Goal: Find specific page/section: Find specific page/section

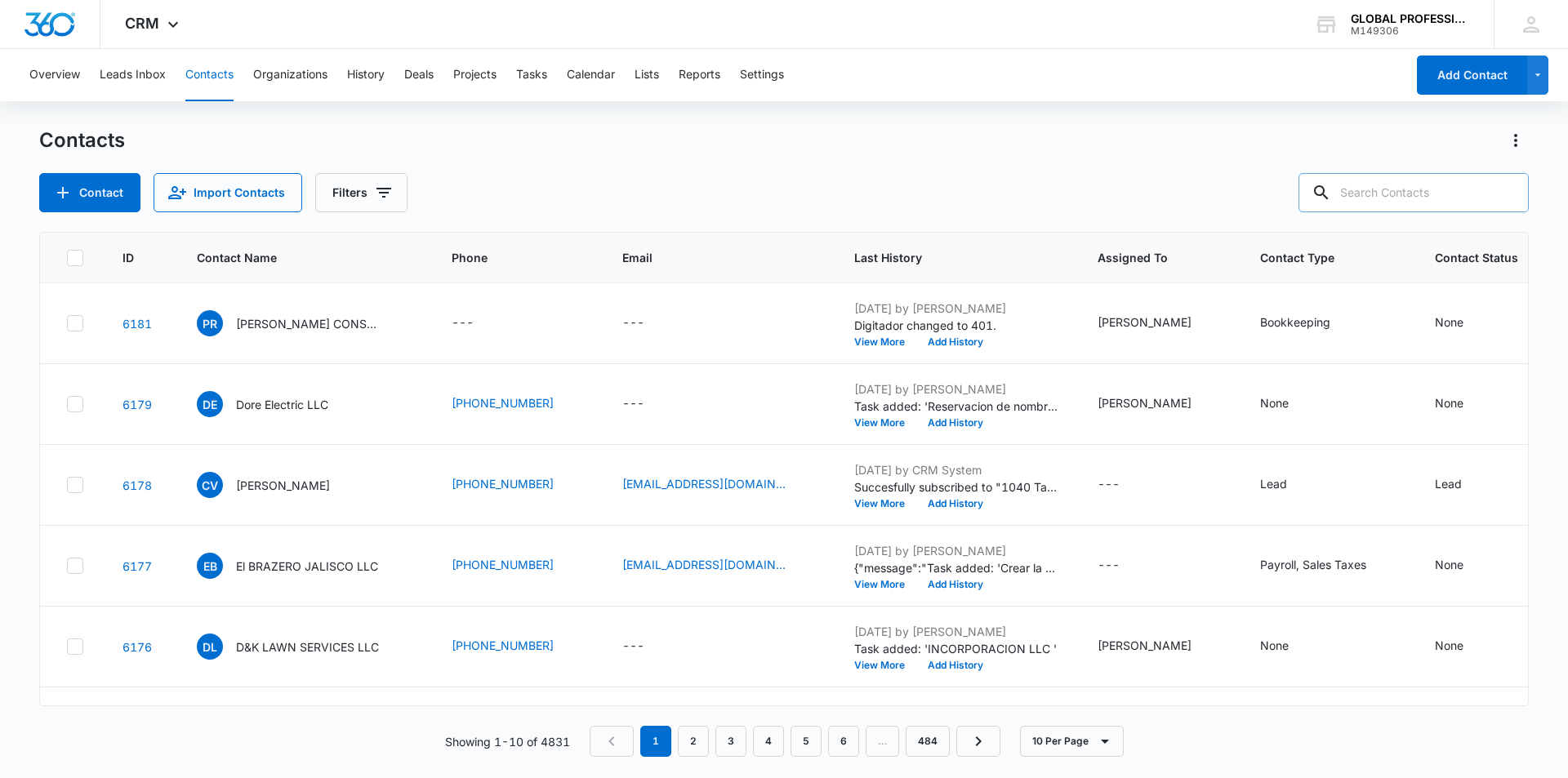
click at [1388, 181] on input "text" at bounding box center [1413, 193] width 231 height 39
type input "[PERSON_NAME]"
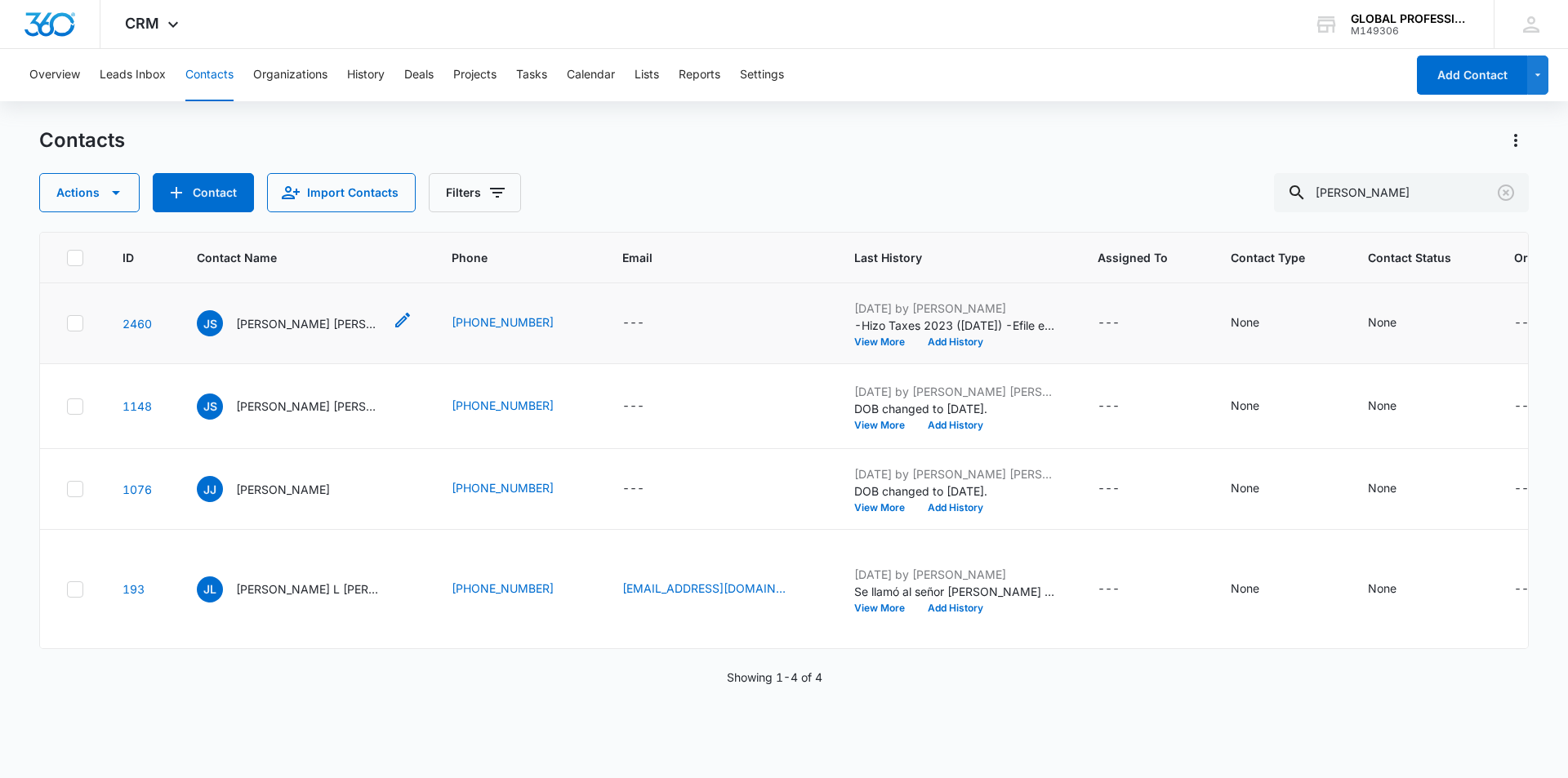
click at [302, 323] on p "[PERSON_NAME] [PERSON_NAME]" at bounding box center [309, 323] width 147 height 17
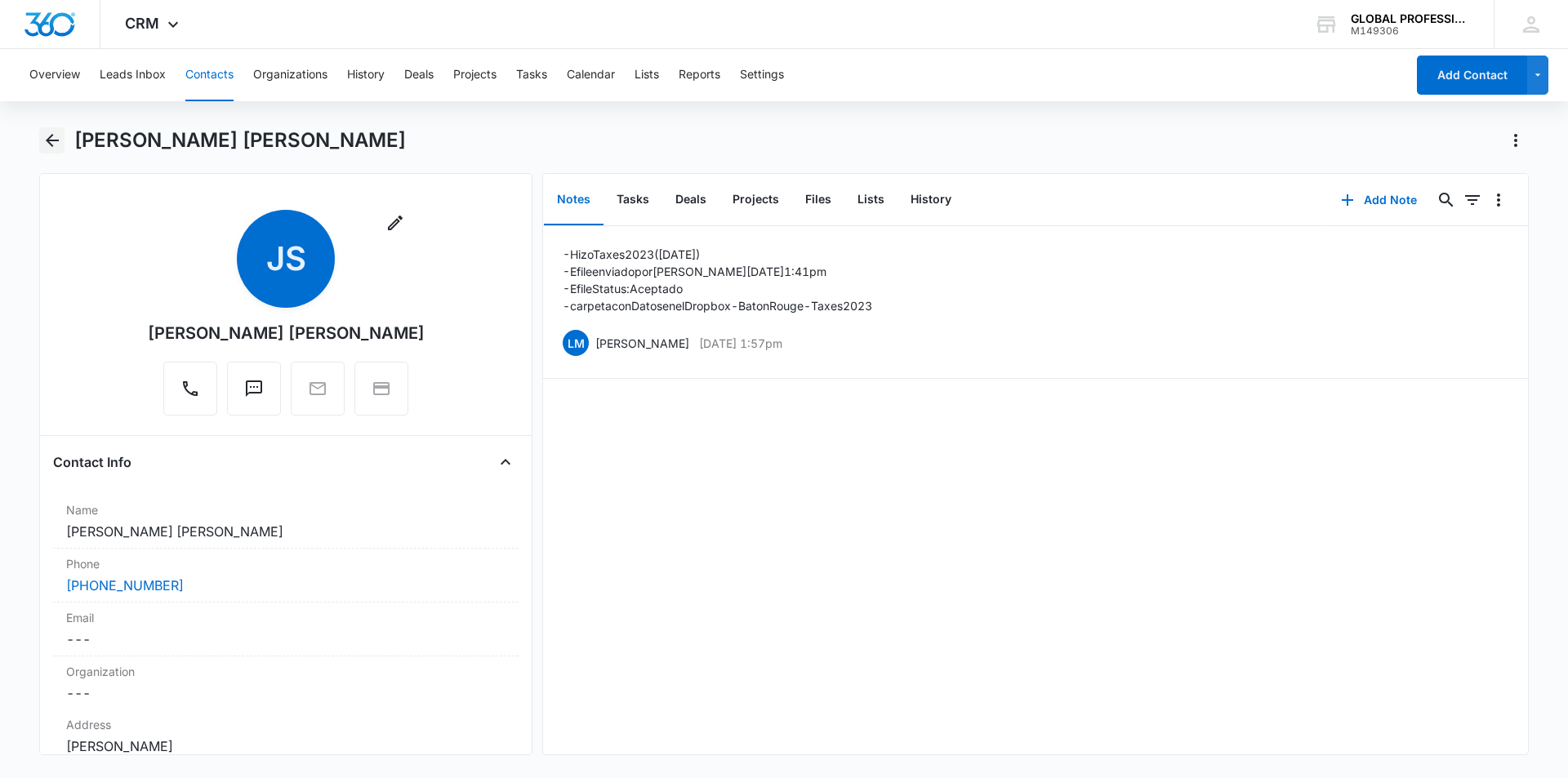
click at [49, 133] on icon "Back" at bounding box center [53, 140] width 20 height 20
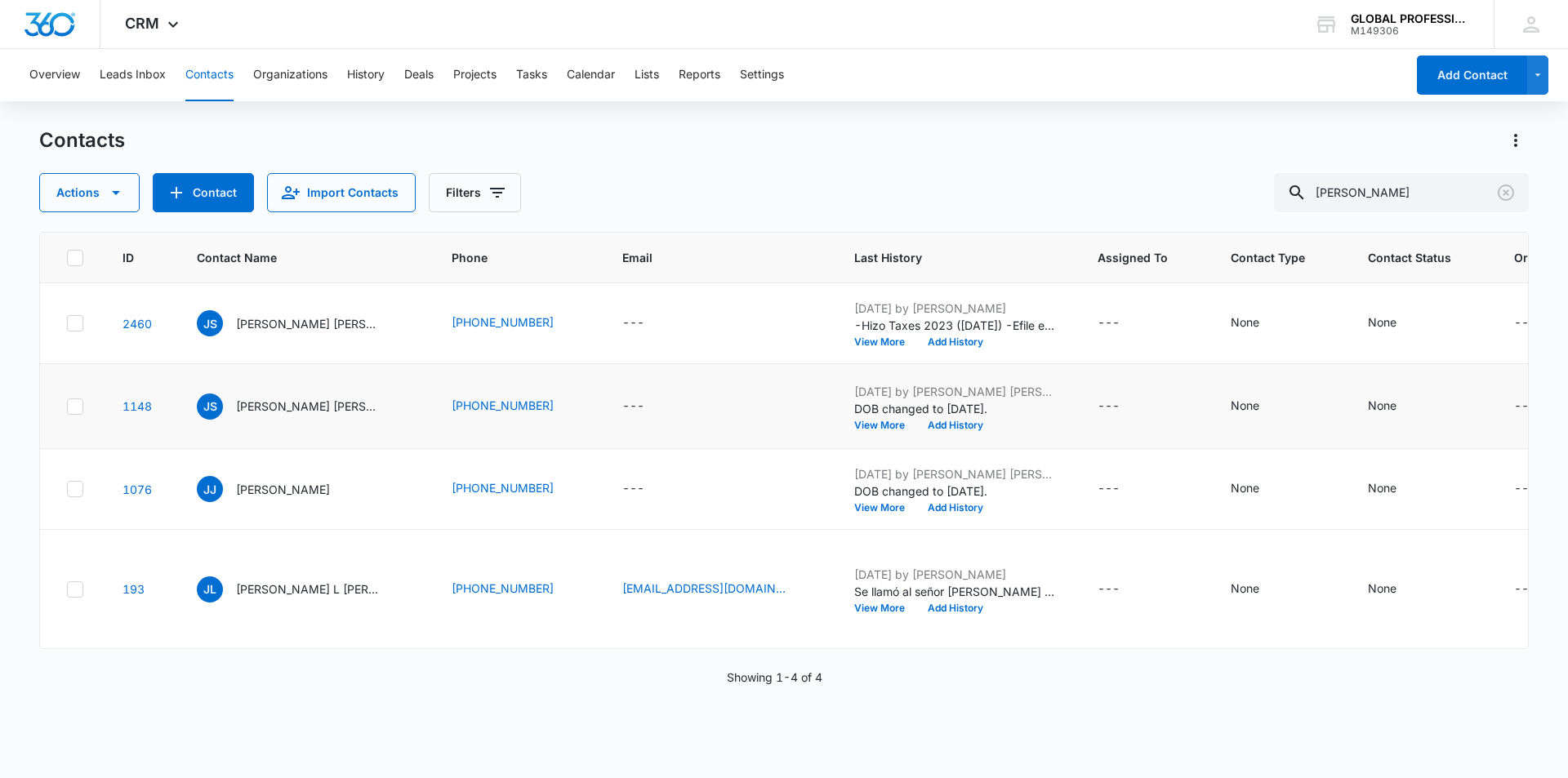
click at [291, 412] on p "[PERSON_NAME] [PERSON_NAME] and [PERSON_NAME] [PERSON_NAME]" at bounding box center [309, 406] width 147 height 17
click at [1508, 196] on icon "Clear" at bounding box center [1506, 193] width 20 height 20
